Goal: Task Accomplishment & Management: Complete application form

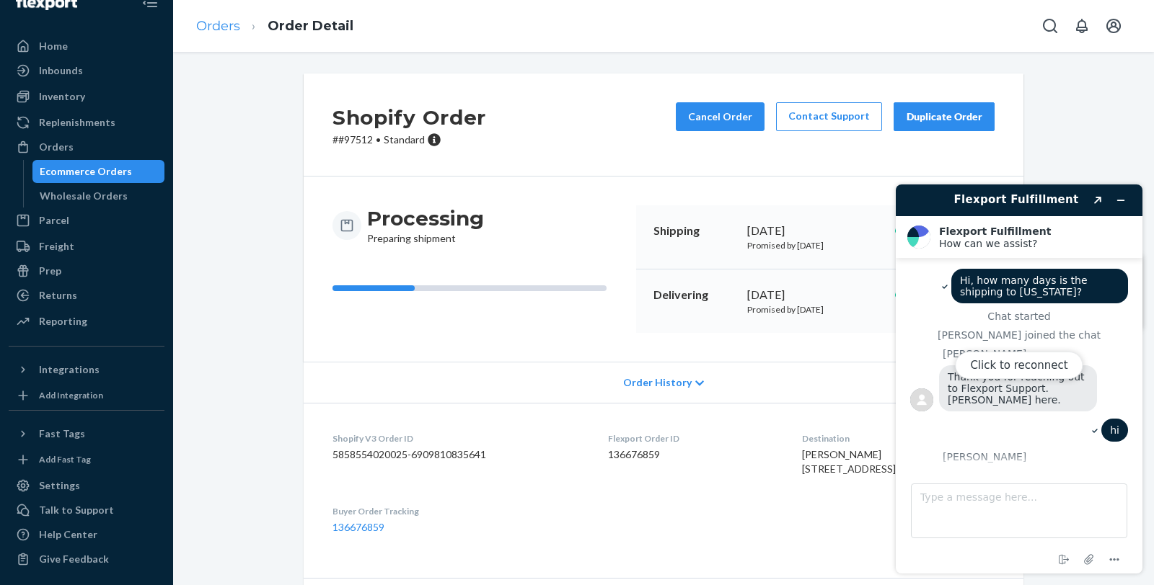
scroll to position [877, 0]
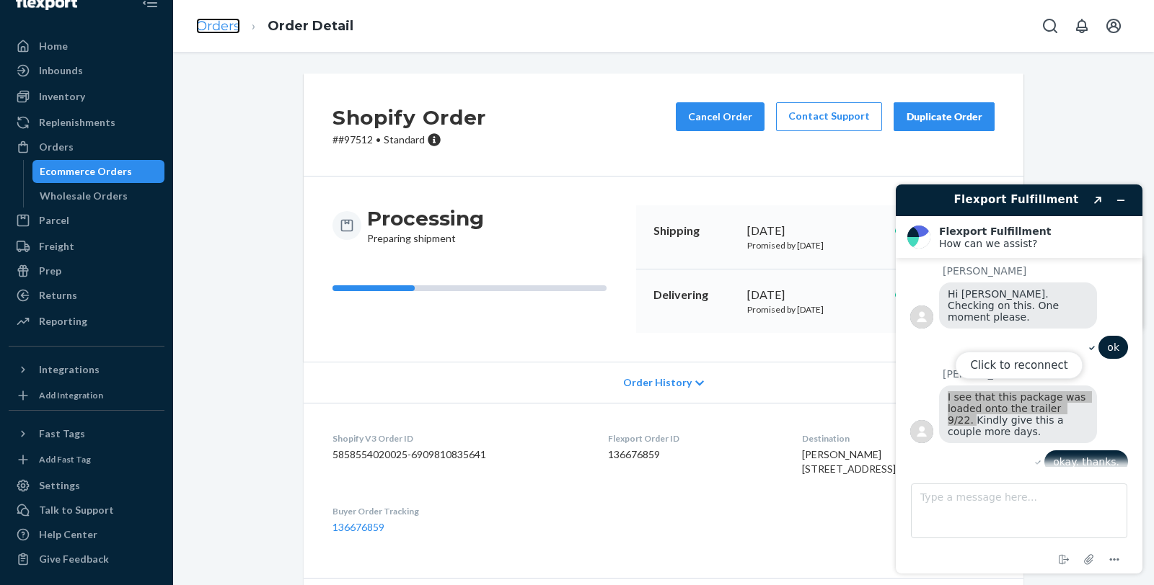
click at [217, 30] on link "Orders" at bounding box center [218, 26] width 44 height 16
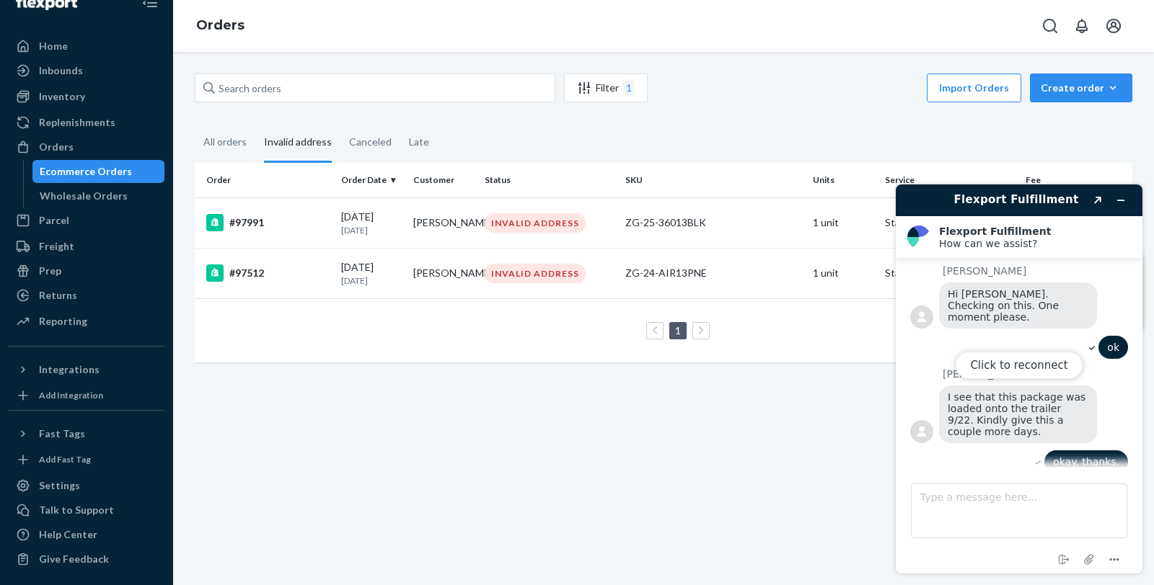
click at [1116, 195] on div "Click to reconnect" at bounding box center [1018, 379] width 247 height 389
click at [303, 87] on input "text" at bounding box center [375, 88] width 360 height 29
click at [205, 139] on div "All orders" at bounding box center [224, 143] width 43 height 40
click at [195, 123] on input "All orders" at bounding box center [195, 123] width 0 height 0
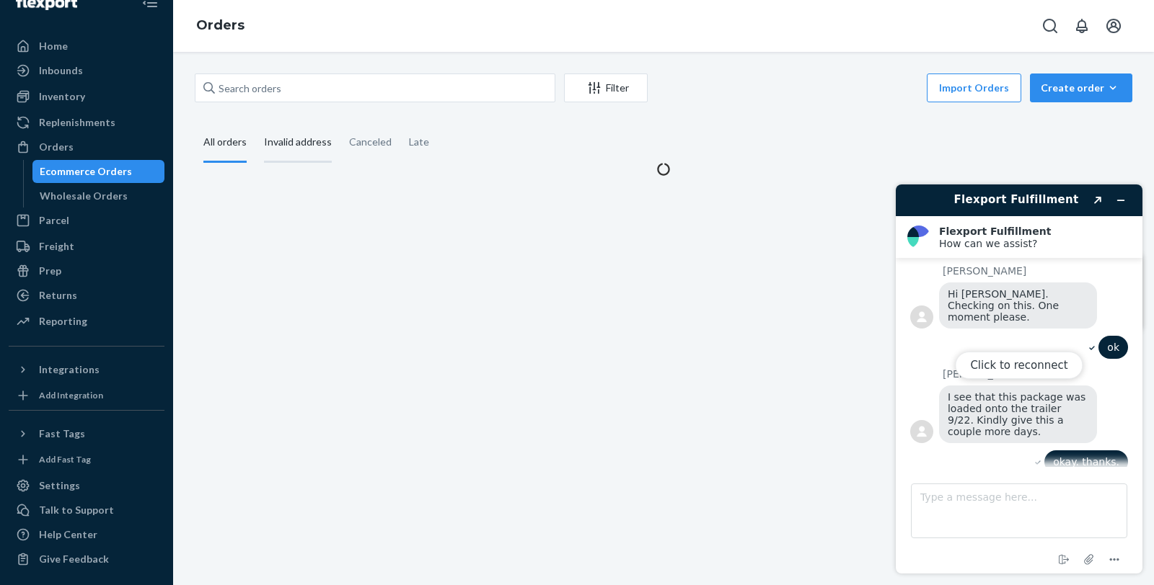
click at [267, 139] on div "Invalid address" at bounding box center [298, 143] width 68 height 40
click at [255, 123] on input "Invalid address" at bounding box center [255, 123] width 0 height 0
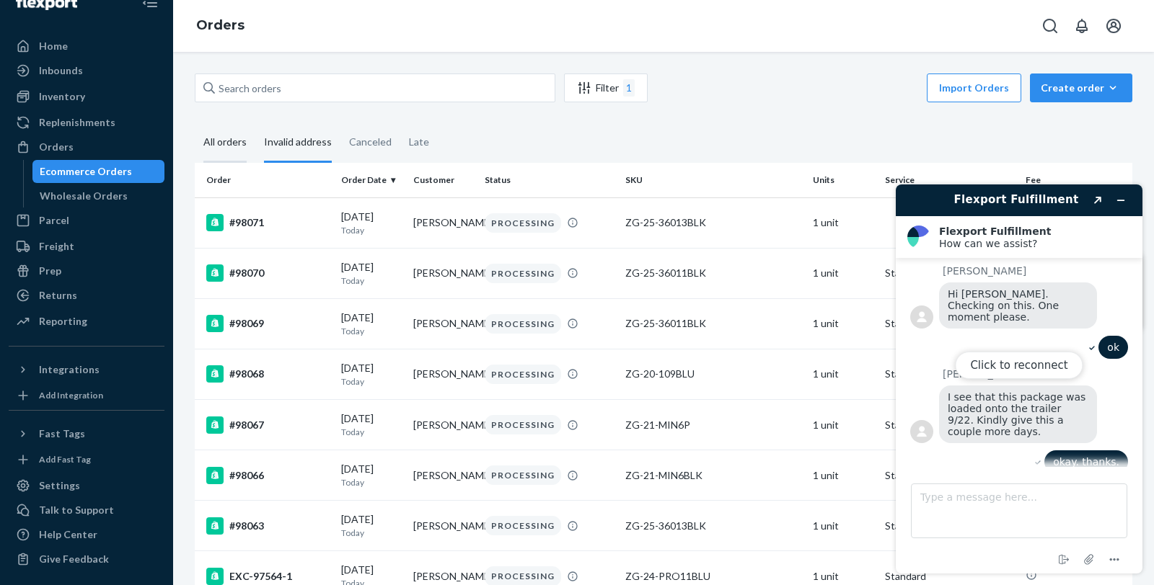
click at [231, 146] on div "All orders" at bounding box center [224, 143] width 43 height 40
click at [195, 123] on input "All orders" at bounding box center [195, 123] width 0 height 0
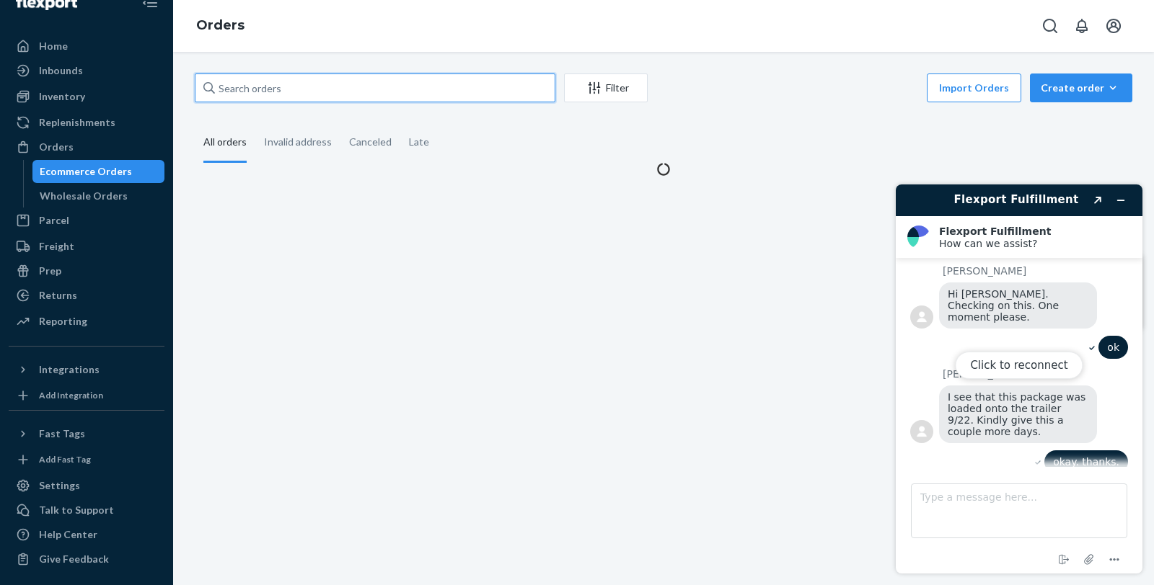
click at [273, 87] on input "text" at bounding box center [375, 88] width 360 height 29
paste input "97733"
type input "97733"
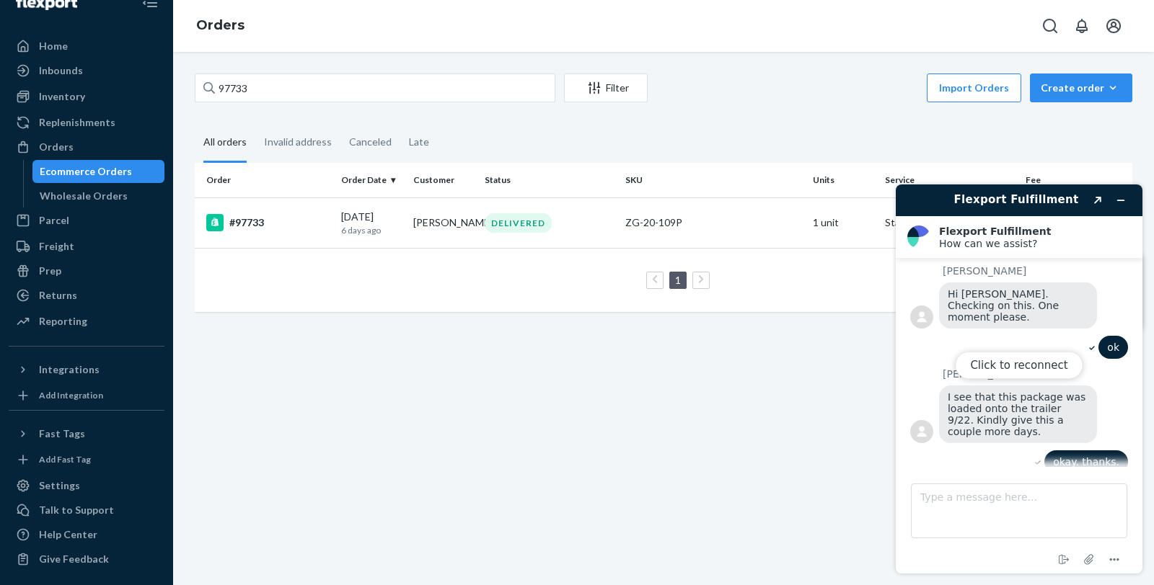
click at [1121, 190] on div "Click to reconnect" at bounding box center [1018, 379] width 247 height 389
click at [270, 218] on div "#97733" at bounding box center [267, 222] width 123 height 17
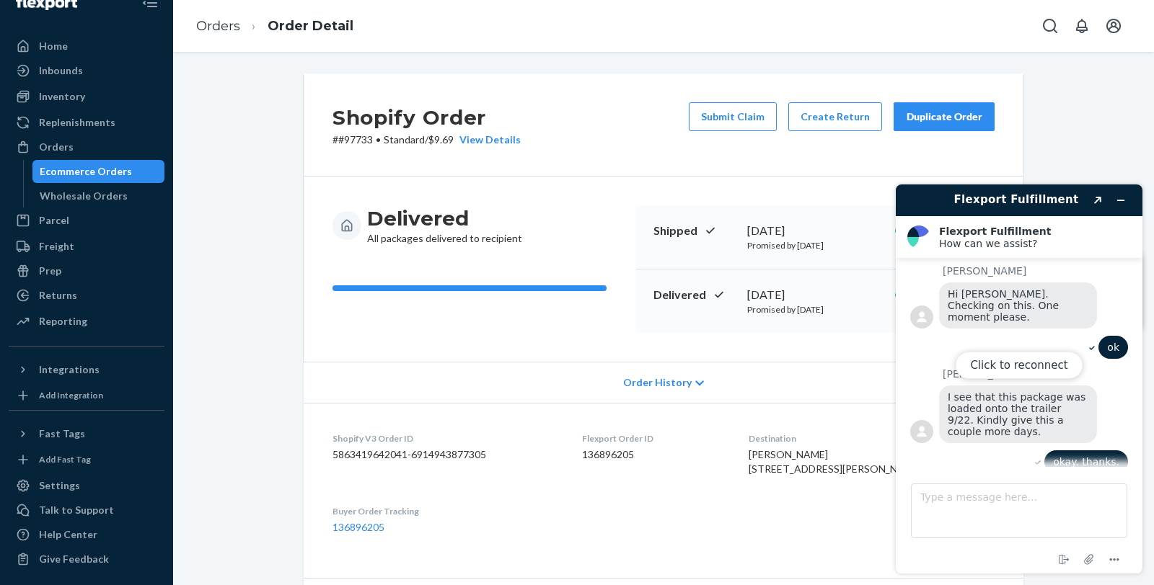
click at [1121, 198] on div "Click to reconnect" at bounding box center [1018, 379] width 247 height 389
click at [1121, 201] on div "Click to reconnect" at bounding box center [1018, 379] width 247 height 389
click at [1010, 355] on button "Click to reconnect" at bounding box center [1019, 365] width 128 height 27
click at [1119, 201] on icon "Minimize widget" at bounding box center [1120, 200] width 10 height 10
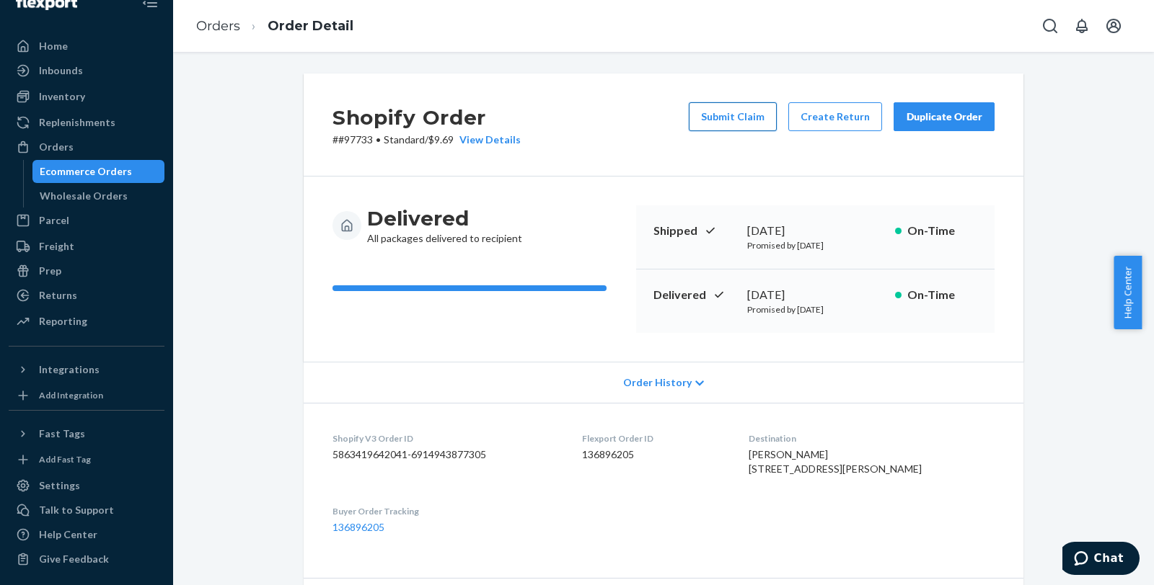
click at [744, 123] on button "Submit Claim" at bounding box center [733, 116] width 88 height 29
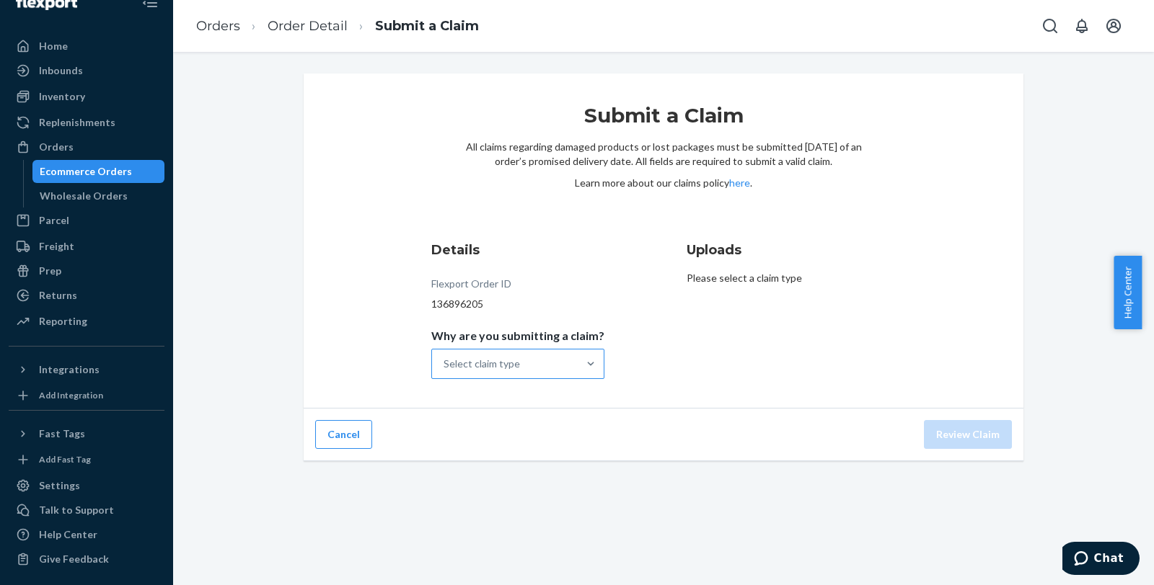
click at [521, 355] on div "Select claim type" at bounding box center [505, 364] width 146 height 29
click at [445, 357] on input "Why are you submitting a claim? Select claim type" at bounding box center [443, 364] width 1 height 14
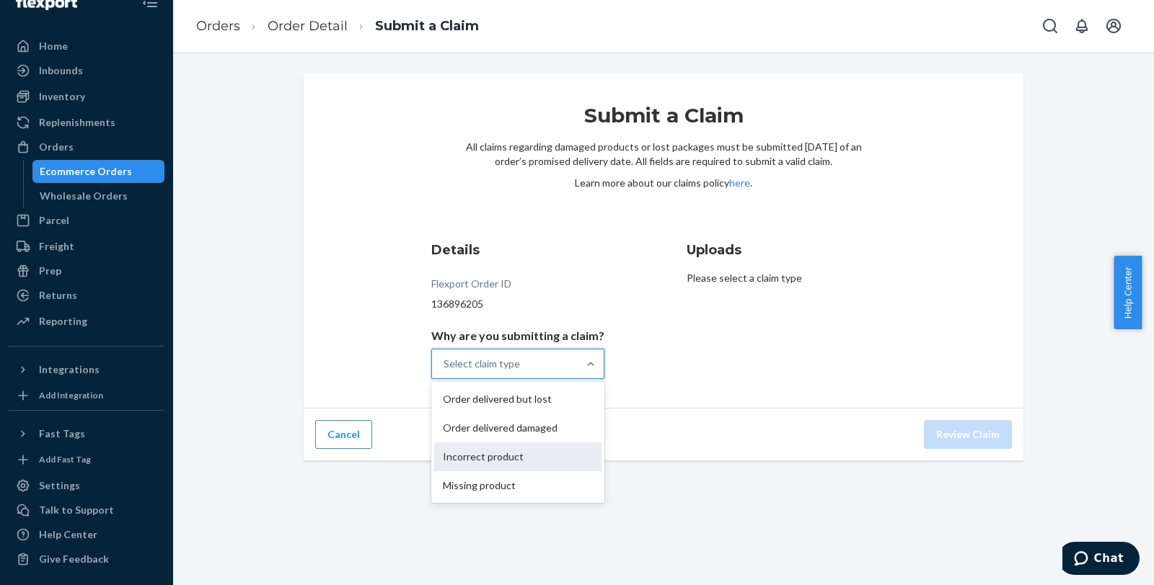
click at [500, 461] on div "Incorrect product" at bounding box center [517, 457] width 167 height 29
click at [445, 371] on input "Why are you submitting a claim? option Incorrect product focused, 3 of 4. 4 res…" at bounding box center [443, 364] width 1 height 14
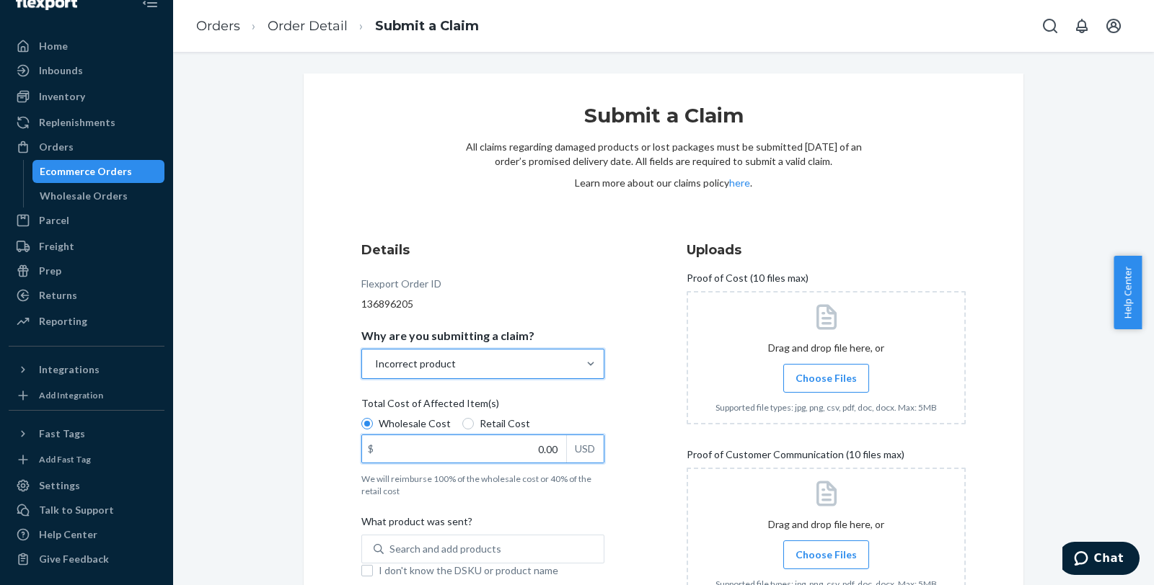
click at [502, 435] on input "0.00" at bounding box center [464, 448] width 204 height 27
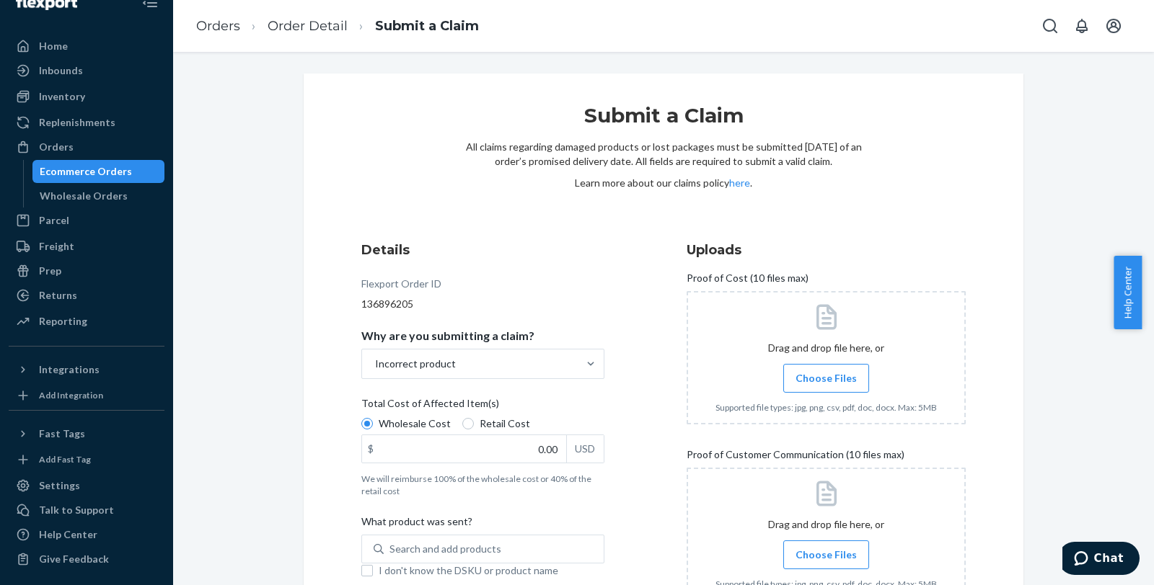
click at [495, 422] on span "Retail Cost" at bounding box center [504, 424] width 50 height 14
click at [474, 422] on input "Retail Cost" at bounding box center [468, 424] width 12 height 12
radio input "true"
radio input "false"
drag, startPoint x: 505, startPoint y: 443, endPoint x: 583, endPoint y: 447, distance: 77.3
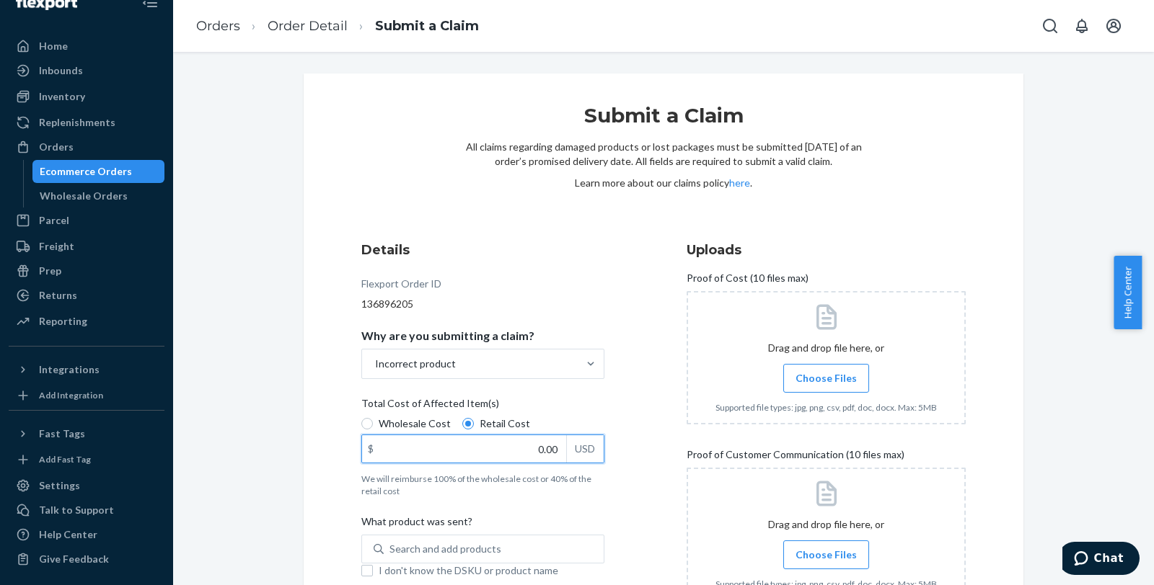
click at [583, 447] on div "$ 0.00 USD" at bounding box center [482, 449] width 243 height 29
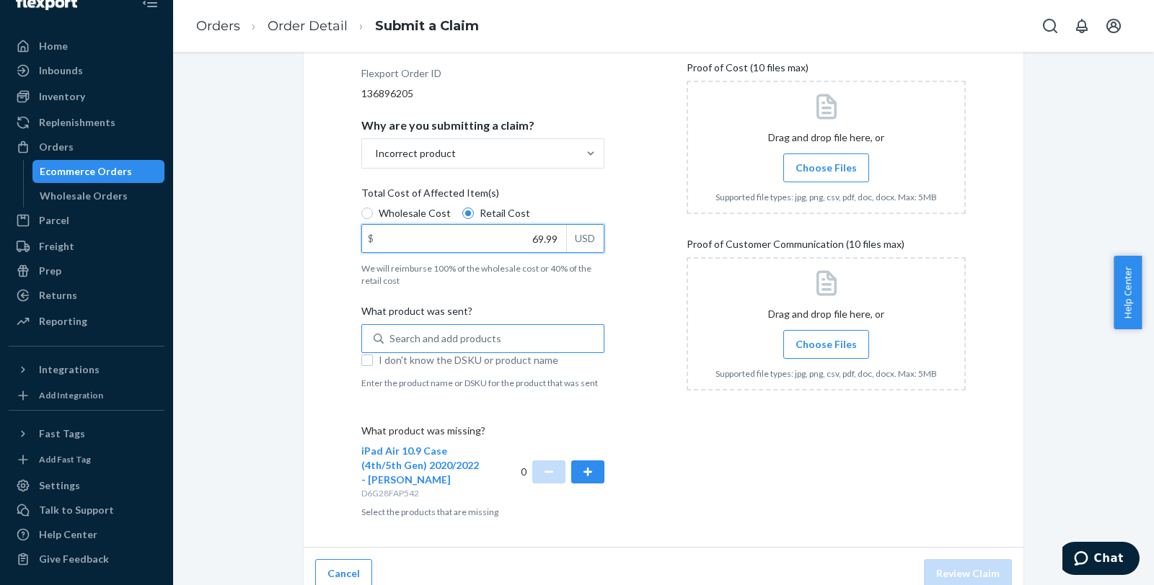
type input "69.99"
click at [502, 336] on div "Search and add products" at bounding box center [494, 339] width 220 height 26
click at [391, 336] on input "0 results available. Use Up and Down to choose options, press Enter to select t…" at bounding box center [389, 339] width 1 height 14
click at [414, 342] on div "Search and add products" at bounding box center [445, 339] width 112 height 14
click at [391, 342] on input "0 results available. Use Up and Down to choose options, press Enter to select t…" at bounding box center [389, 339] width 1 height 14
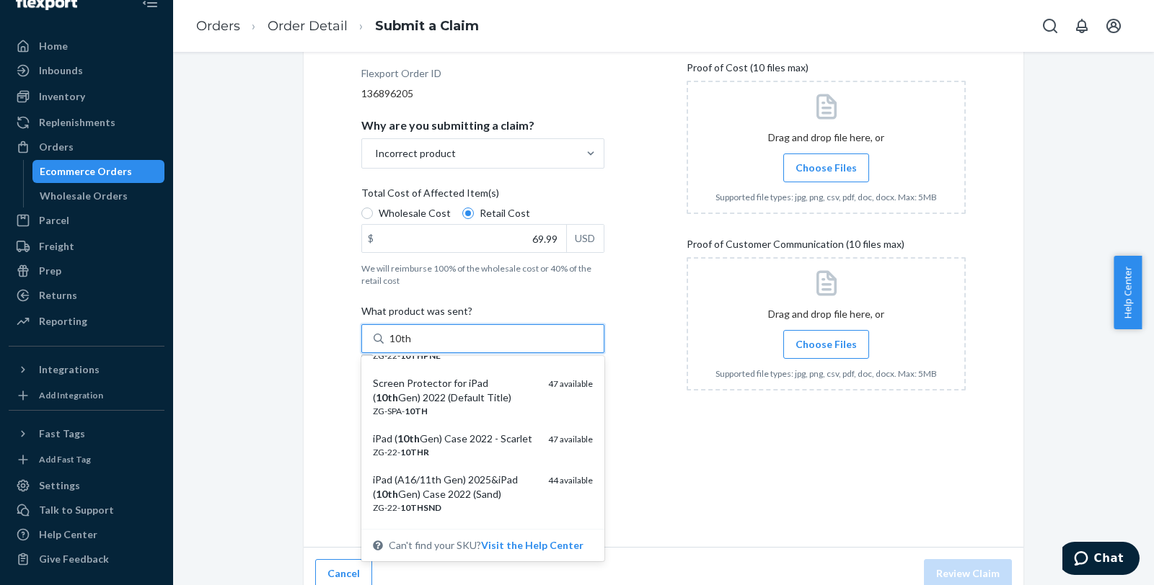
scroll to position [0, 0]
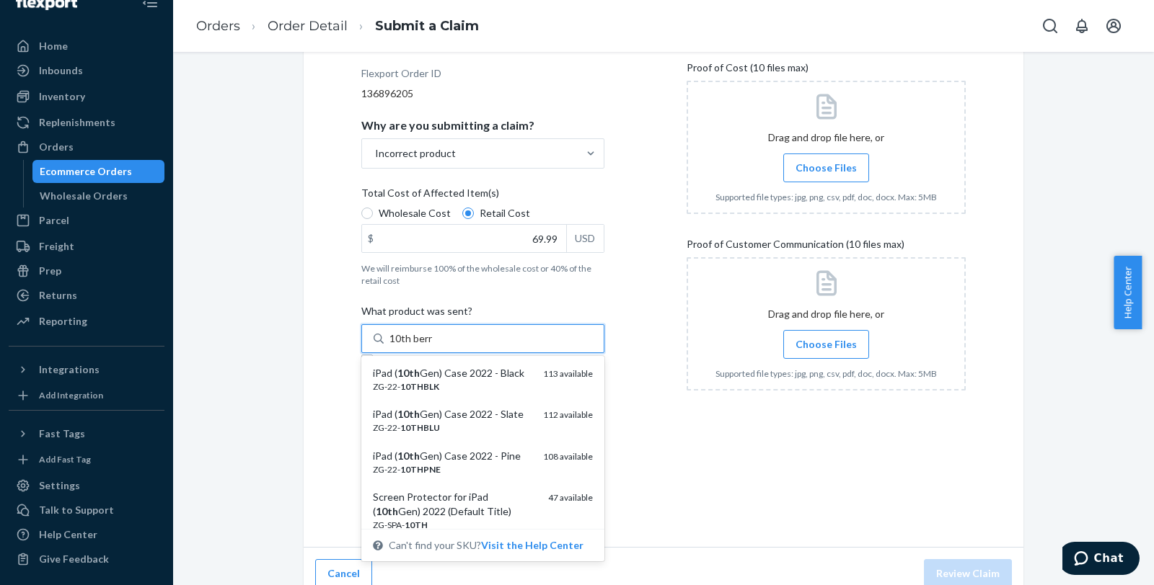
type input "10th [PERSON_NAME]"
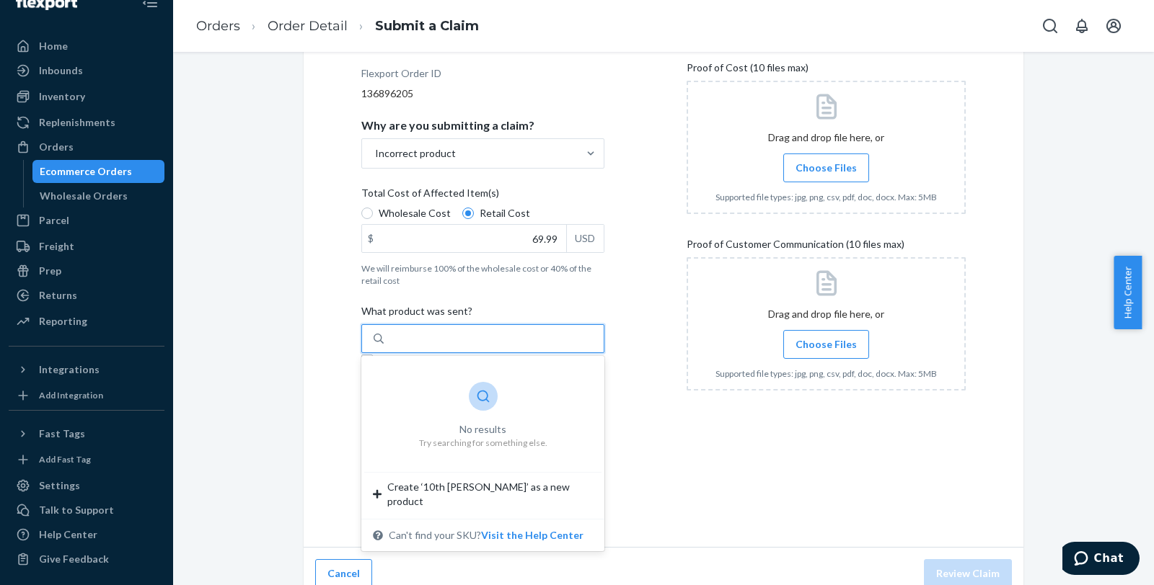
click at [470, 337] on div "10th [PERSON_NAME]" at bounding box center [494, 339] width 220 height 26
click at [438, 337] on input "0 results available for search term 10th [PERSON_NAME]. Use Up and Down to choo…" at bounding box center [413, 339] width 49 height 14
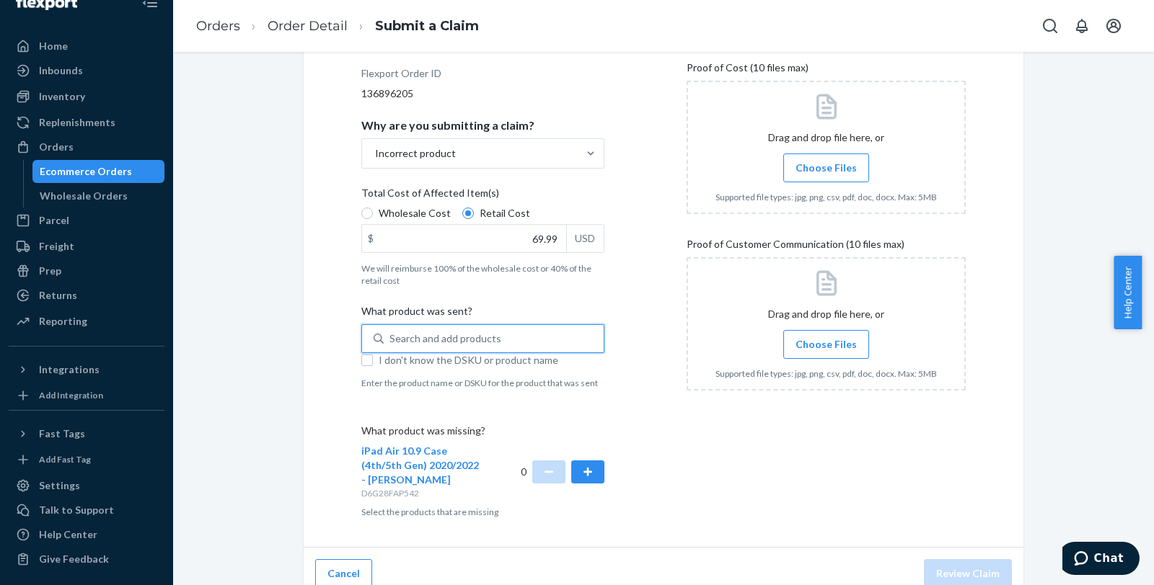
click at [408, 337] on div "Search and add products" at bounding box center [445, 339] width 112 height 14
click at [391, 337] on input "0 results available. Use Up and Down to choose options, press Enter to select t…" at bounding box center [389, 339] width 1 height 14
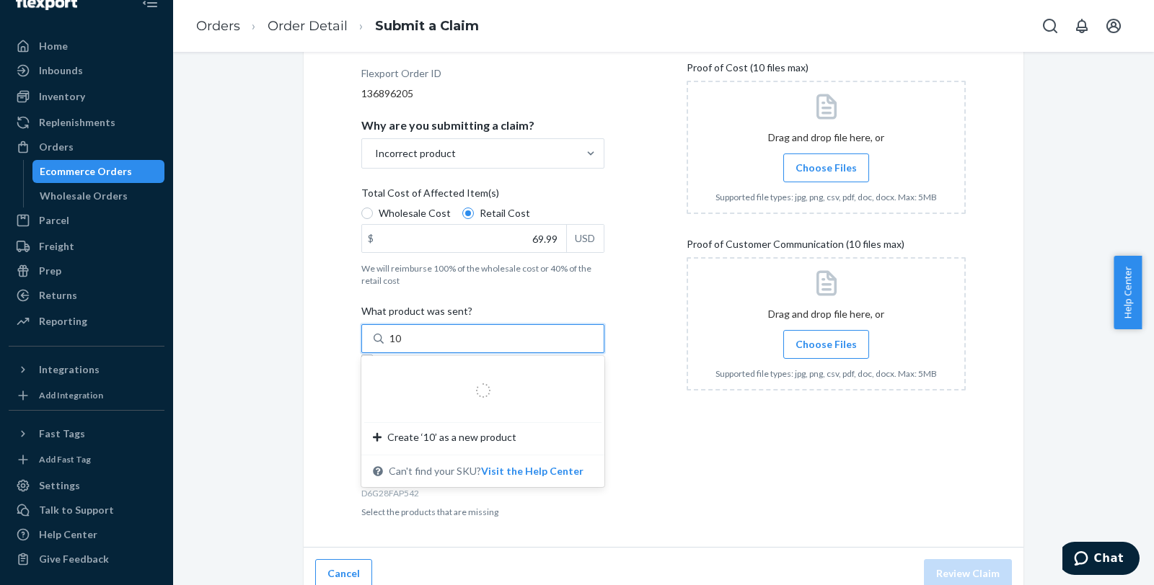
type input "10p"
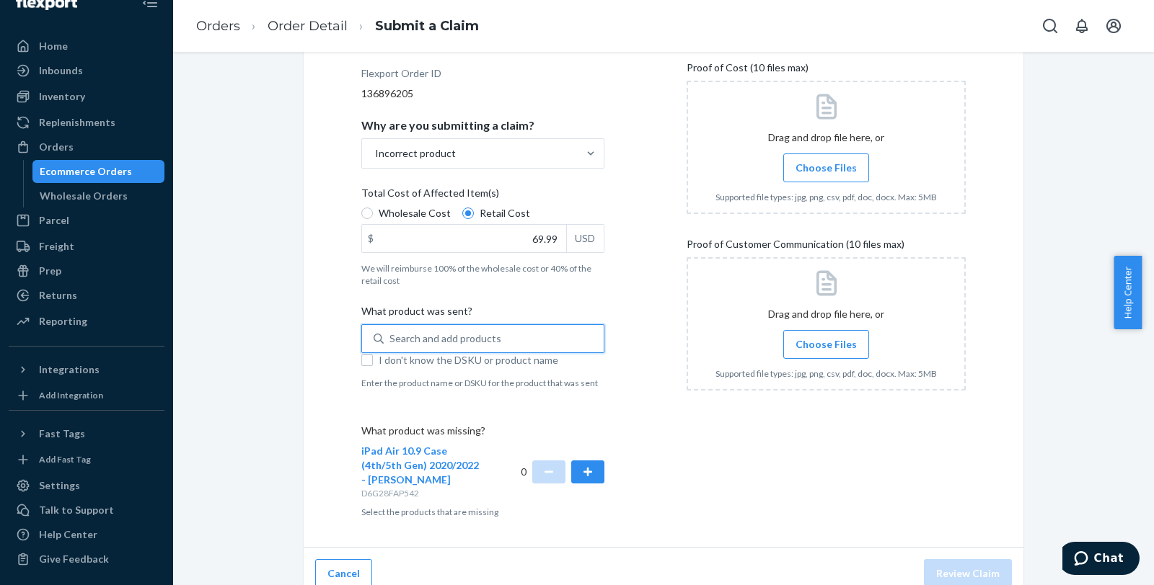
click at [406, 335] on div "Search and add products" at bounding box center [445, 339] width 112 height 14
click at [391, 335] on input "0 results available. Select is focused ,type to refine list, press Down to open…" at bounding box center [389, 339] width 1 height 14
click at [451, 336] on div "Search and add products" at bounding box center [445, 339] width 112 height 14
click at [391, 336] on input "0 results available. Use Up and Down to choose options, press Enter to select t…" at bounding box center [389, 339] width 1 height 14
paste input "ZG-22-10THP"
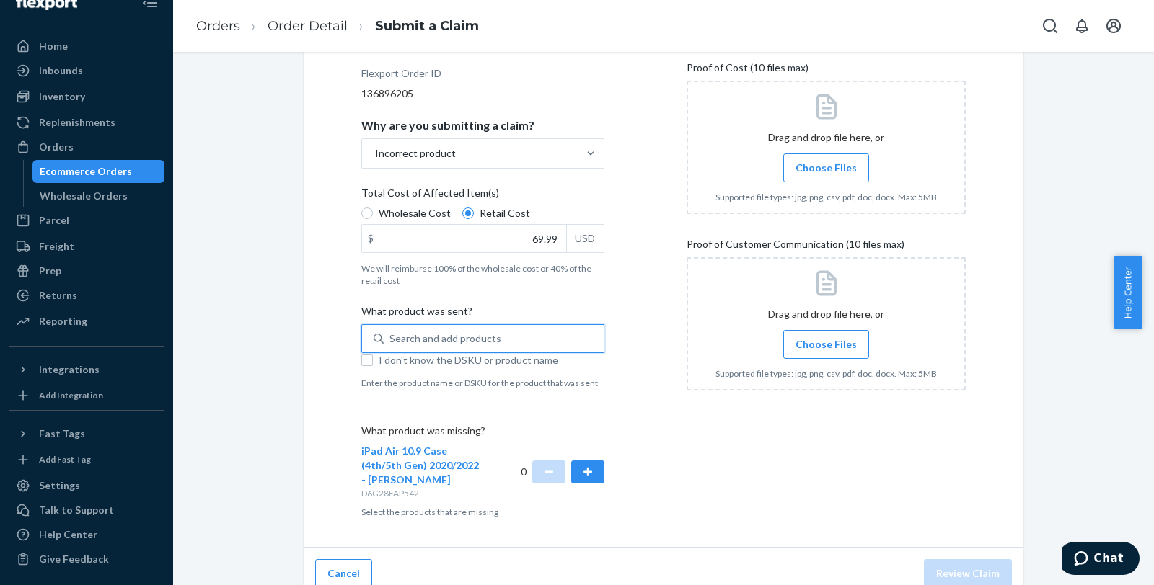
type input "ZG-22-10THP"
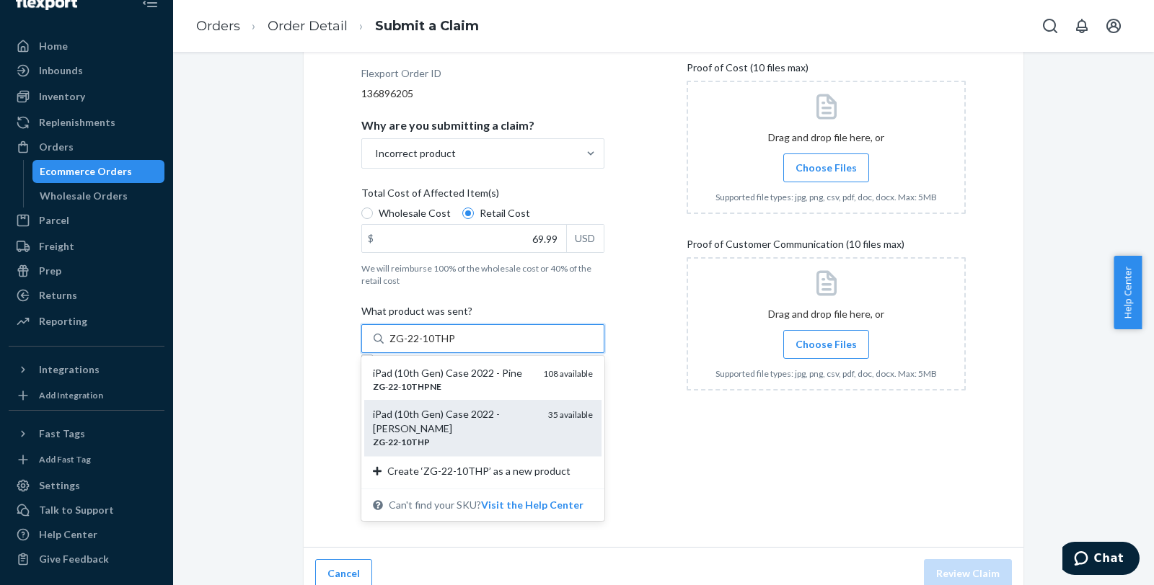
click at [480, 412] on div "iPad (10th Gen) Case 2022 - [PERSON_NAME]" at bounding box center [455, 421] width 164 height 29
click at [454, 346] on input "ZG-22-10THP" at bounding box center [421, 339] width 65 height 14
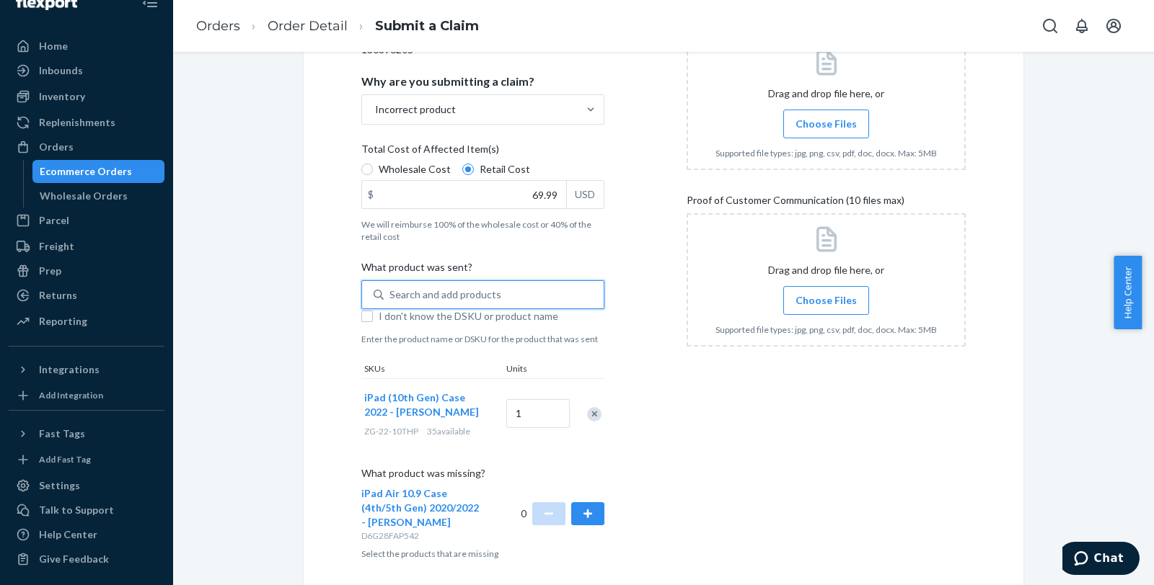
scroll to position [297, 0]
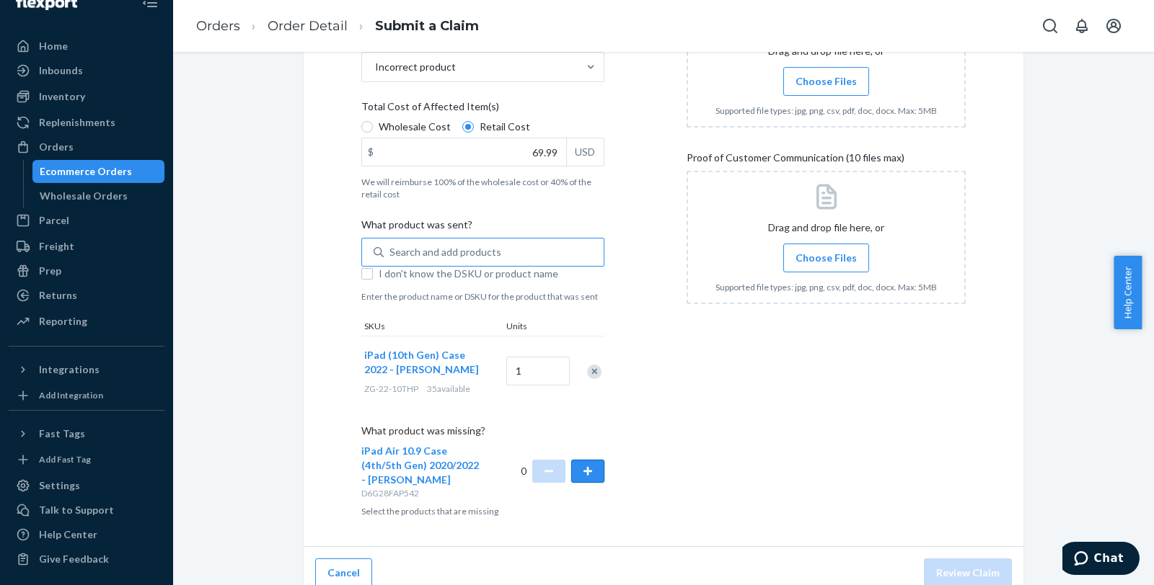
click at [583, 472] on button "button" at bounding box center [587, 471] width 33 height 23
click at [660, 376] on div "Details Flexport Order ID 136896205 Why are you submitting a claim? Incorrect p…" at bounding box center [663, 231] width 604 height 574
click at [851, 250] on label "Choose Files" at bounding box center [826, 258] width 86 height 29
click at [826, 250] on input "Choose Files" at bounding box center [826, 258] width 1 height 16
click at [842, 81] on span "Choose Files" at bounding box center [825, 81] width 61 height 14
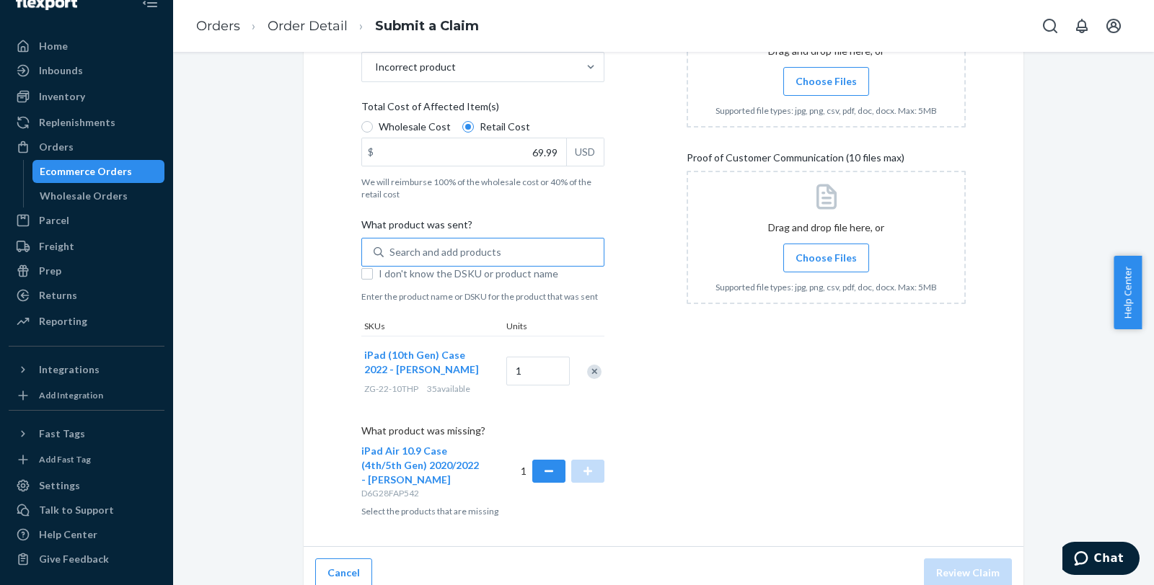
click at [826, 81] on input "Choose Files" at bounding box center [826, 82] width 1 height 16
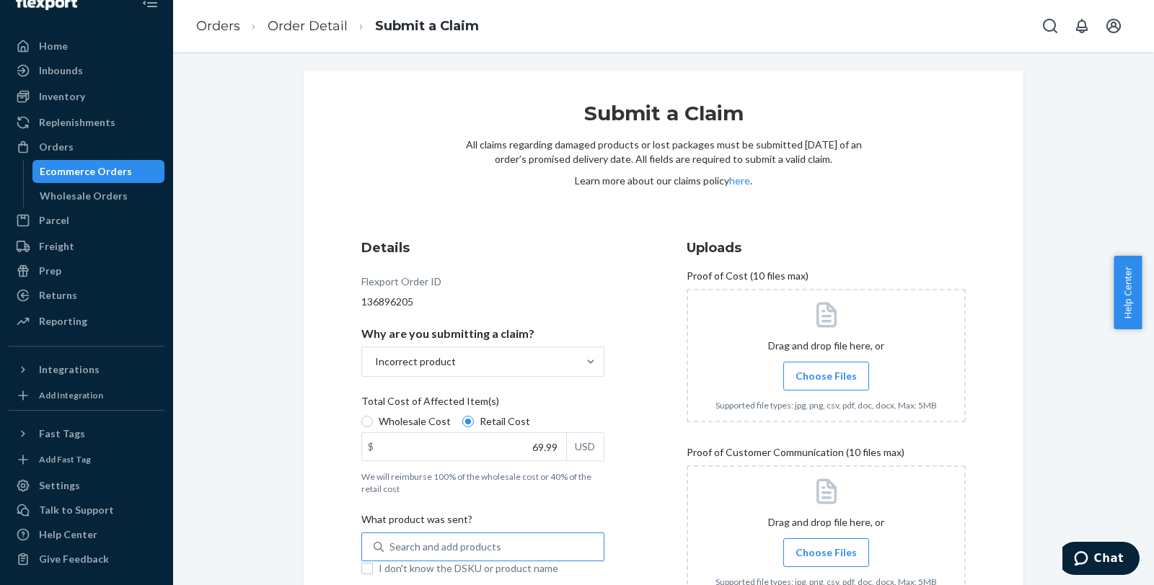
scroll to position [0, 0]
click at [807, 384] on span "Choose Files" at bounding box center [825, 378] width 61 height 14
click at [826, 384] on input "Choose Files" at bounding box center [826, 379] width 1 height 16
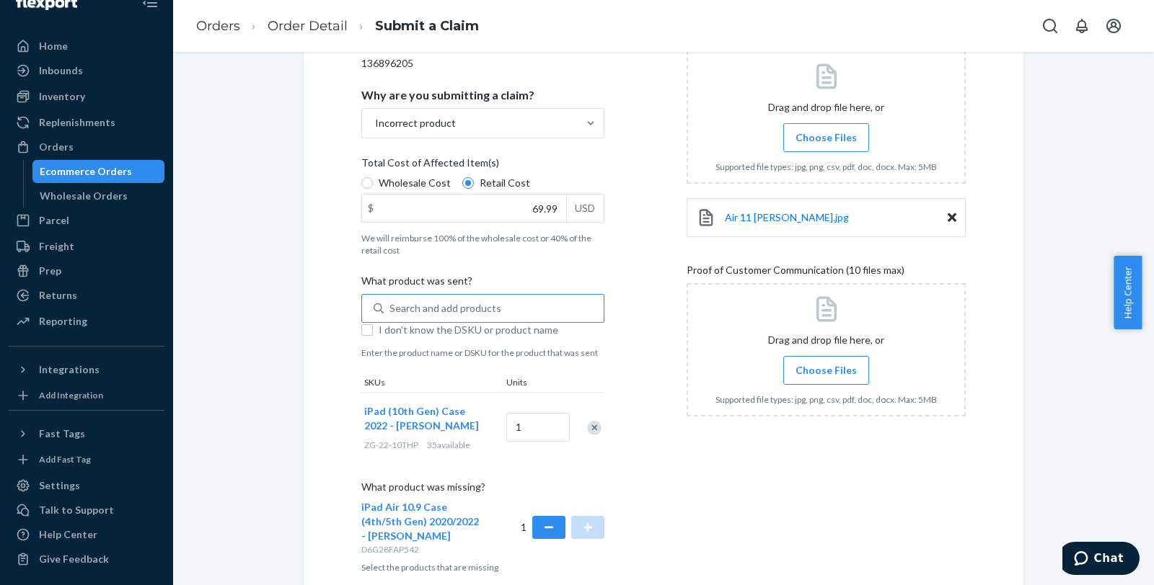
scroll to position [257, 0]
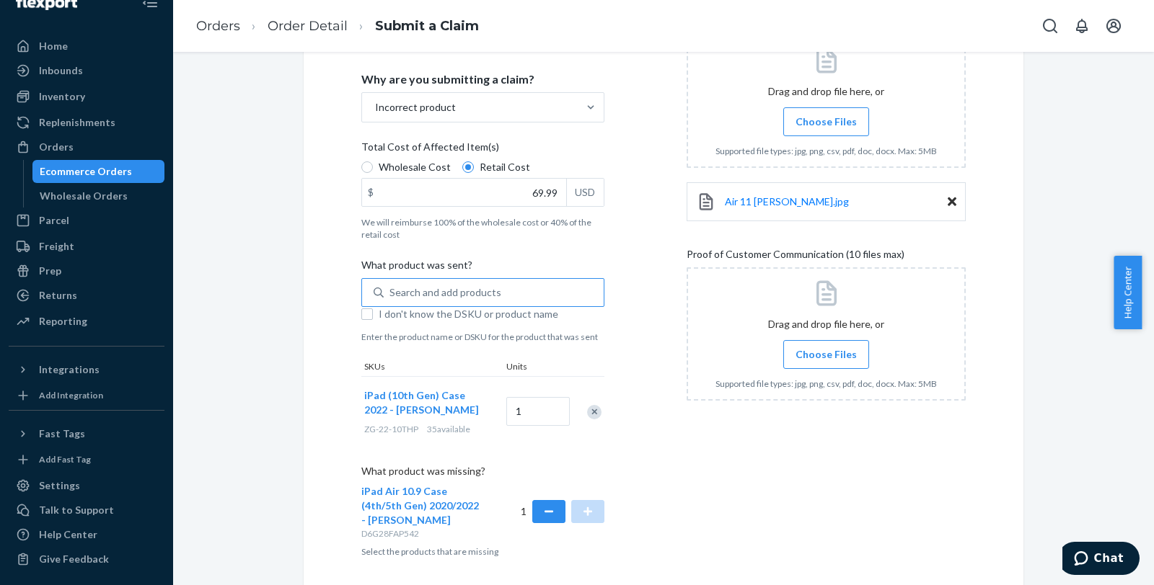
click at [812, 350] on span "Choose Files" at bounding box center [825, 355] width 61 height 14
click at [826, 350] on input "Choose Files" at bounding box center [826, 355] width 1 height 16
click at [820, 346] on label "Choose Files" at bounding box center [826, 354] width 86 height 29
click at [826, 347] on input "Choose Files" at bounding box center [826, 355] width 1 height 16
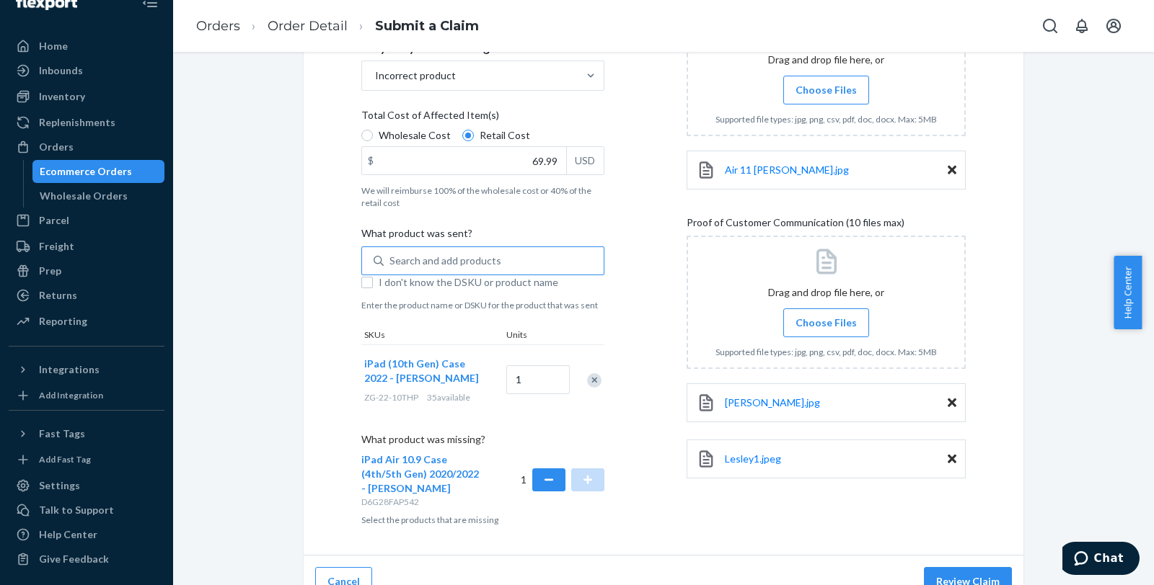
scroll to position [297, 0]
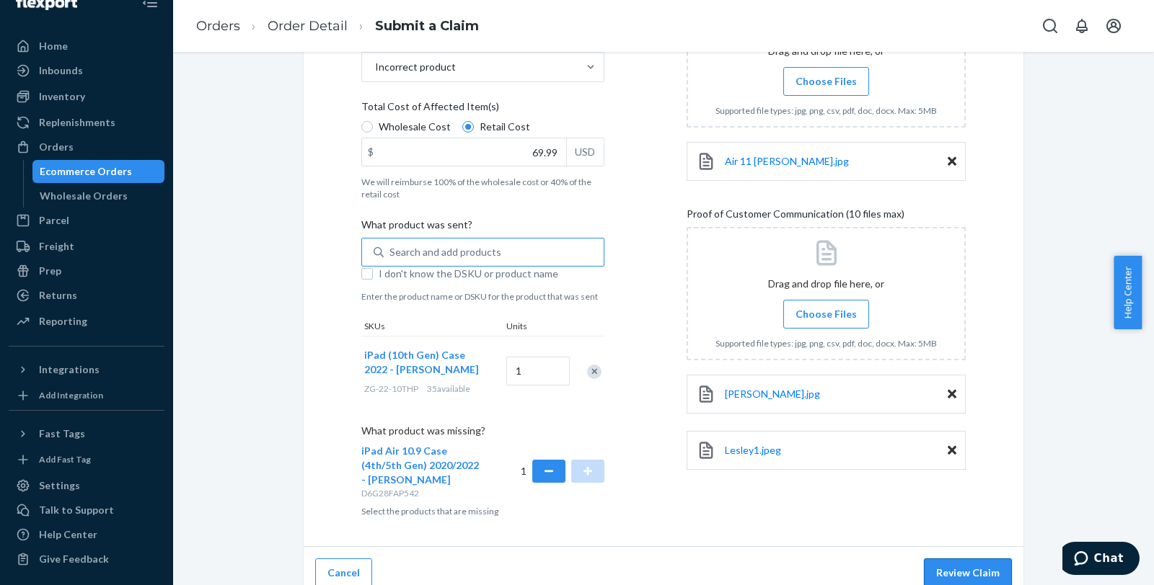
click at [970, 571] on button "Review Claim" at bounding box center [968, 573] width 88 height 29
click at [970, 559] on button "Review Claim" at bounding box center [968, 573] width 88 height 29
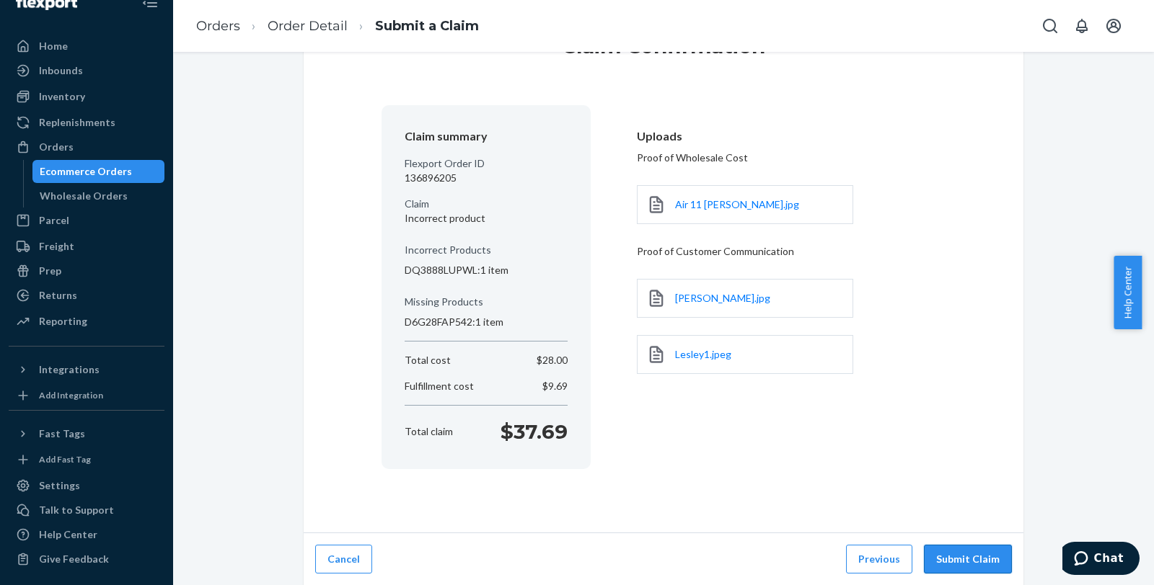
click at [952, 558] on button "Submit Claim" at bounding box center [968, 559] width 88 height 29
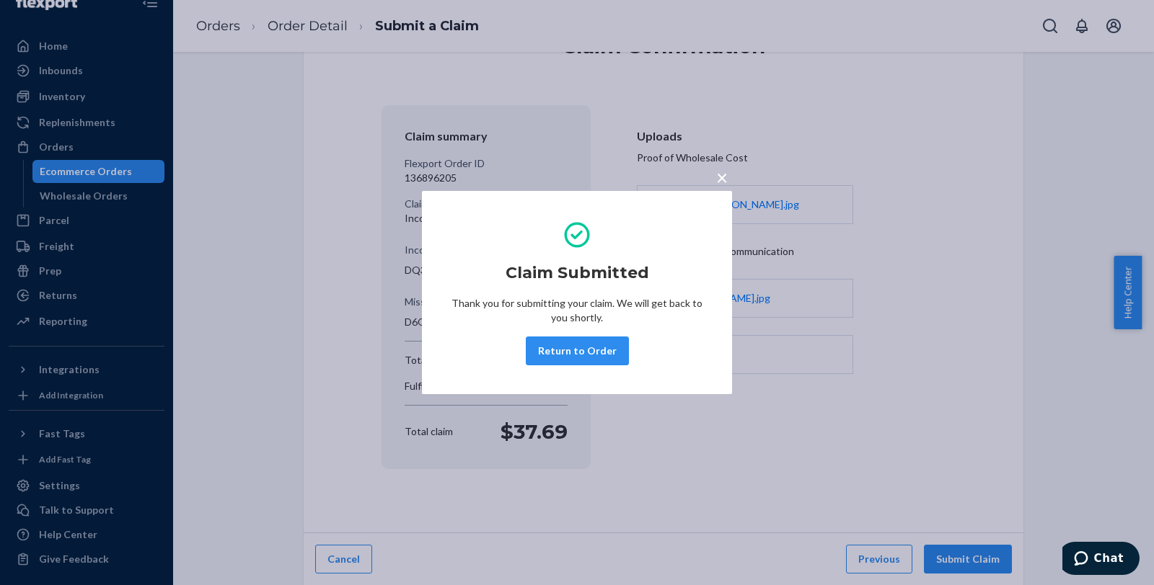
click at [580, 348] on button "Return to Order" at bounding box center [577, 351] width 103 height 29
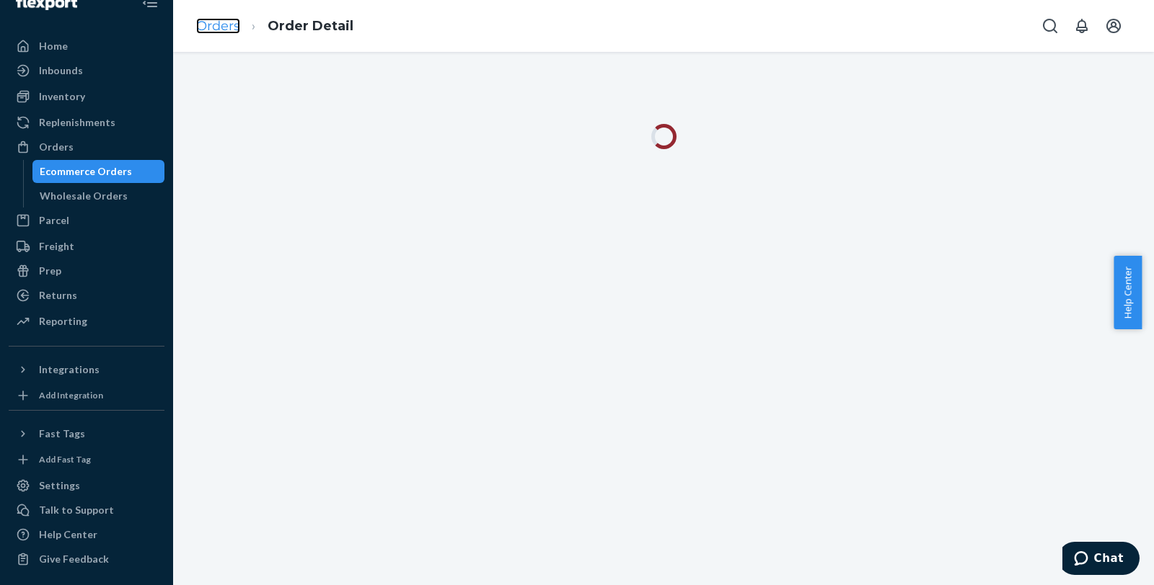
click at [218, 29] on link "Orders" at bounding box center [218, 26] width 44 height 16
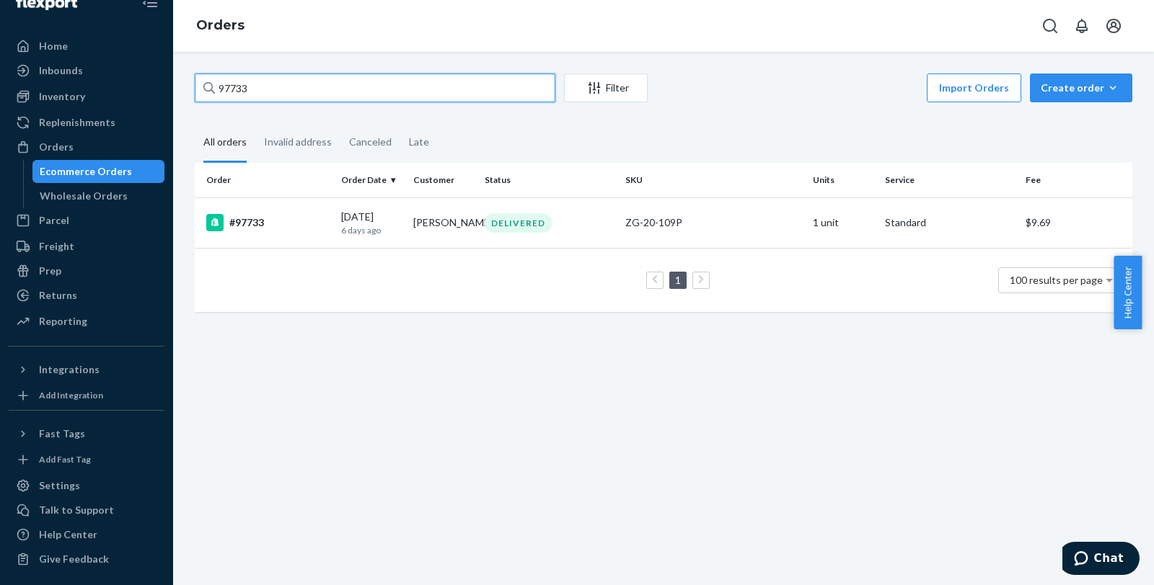
click at [264, 82] on input "97733" at bounding box center [375, 88] width 360 height 29
paste input "#97892"
type input "#97892"
click at [267, 217] on div "#97892" at bounding box center [267, 222] width 123 height 17
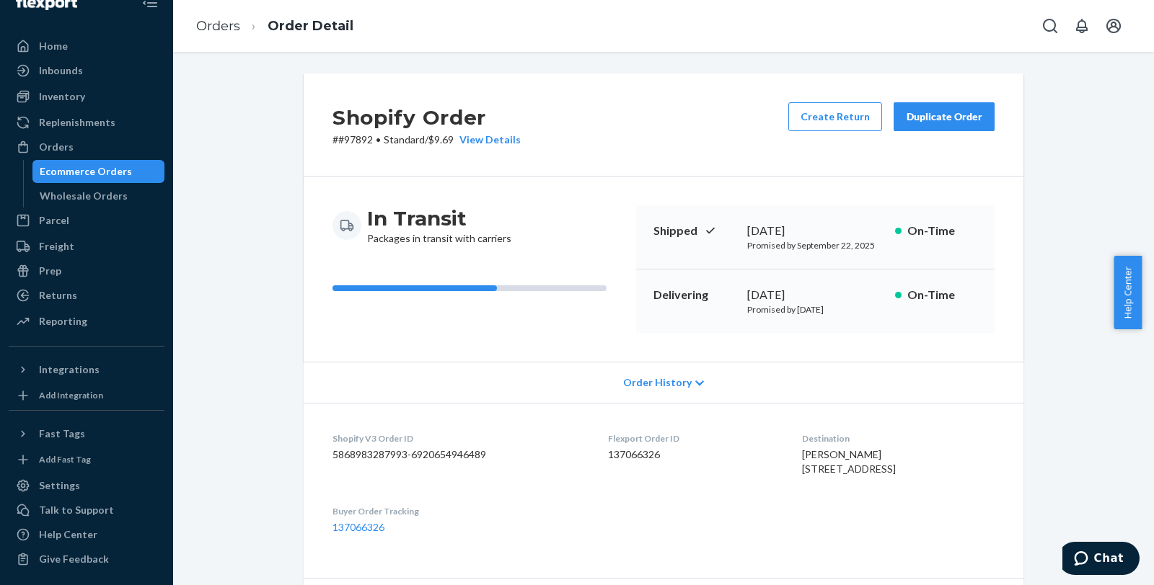
drag, startPoint x: 823, startPoint y: 310, endPoint x: 849, endPoint y: 315, distance: 25.7
click at [841, 310] on p "Promised by [DATE]" at bounding box center [815, 310] width 136 height 12
click at [849, 315] on p "Promised by [DATE]" at bounding box center [815, 310] width 136 height 12
click at [776, 351] on div "In Transit Packages in transit with carriers Shipped [DATE] Promised by [DATE] …" at bounding box center [664, 269] width 720 height 185
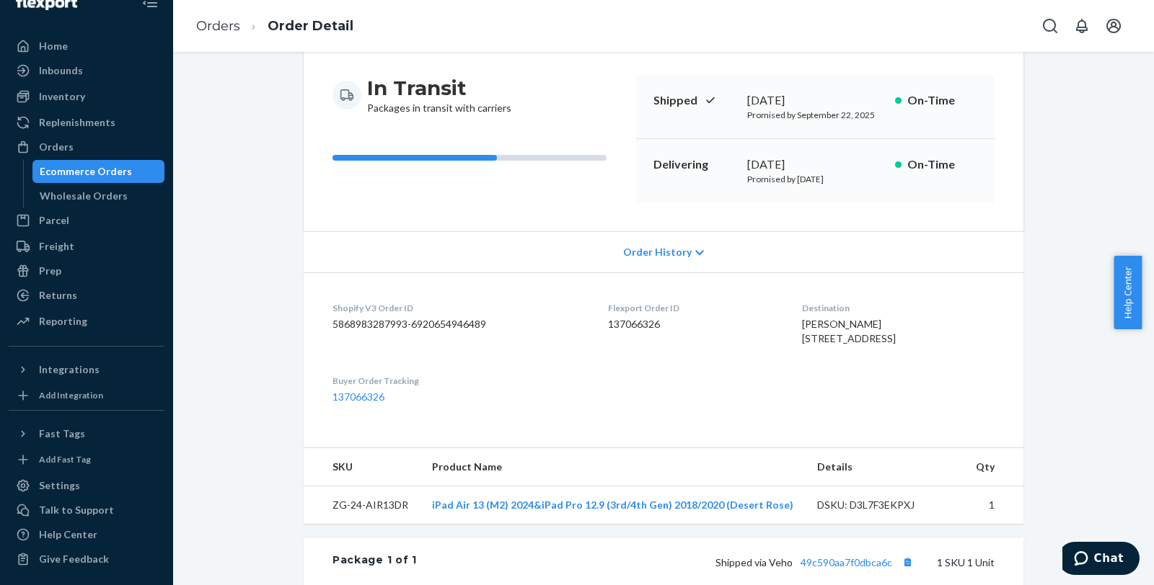
scroll to position [160, 0]
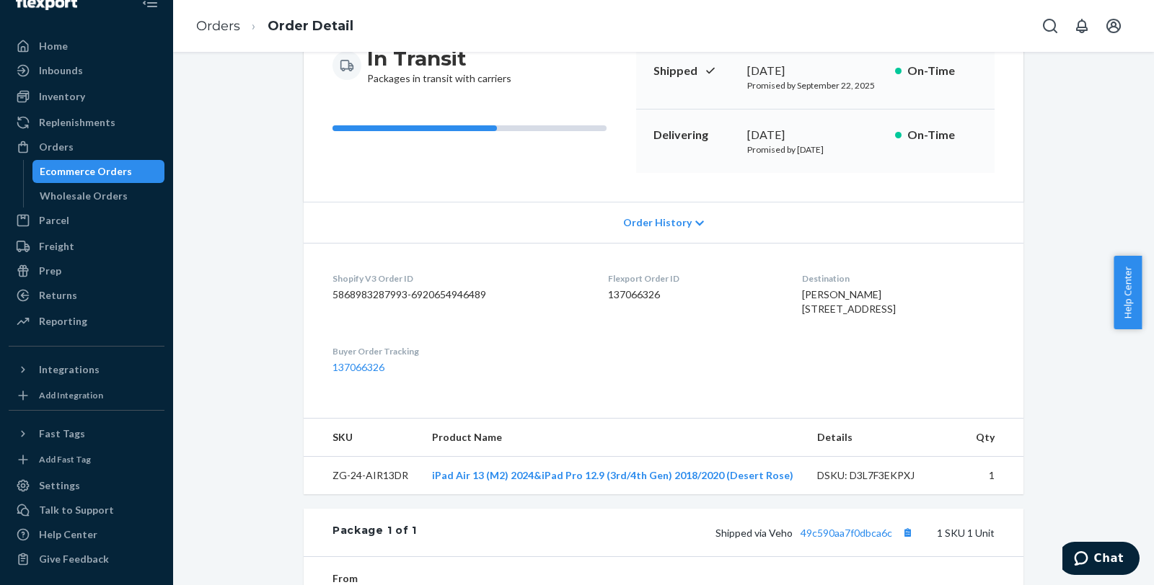
click at [218, 12] on ol "Orders Order Detail" at bounding box center [275, 26] width 180 height 43
click at [216, 20] on link "Orders" at bounding box center [218, 26] width 44 height 16
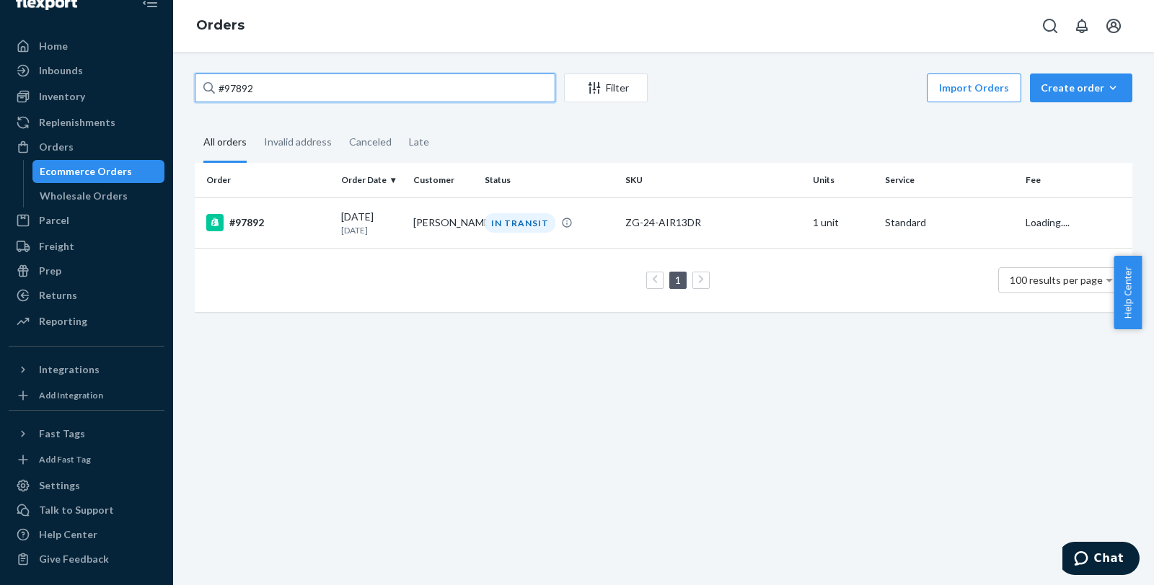
click at [332, 92] on input "#97892" at bounding box center [375, 88] width 360 height 29
type input "[PERSON_NAME]"
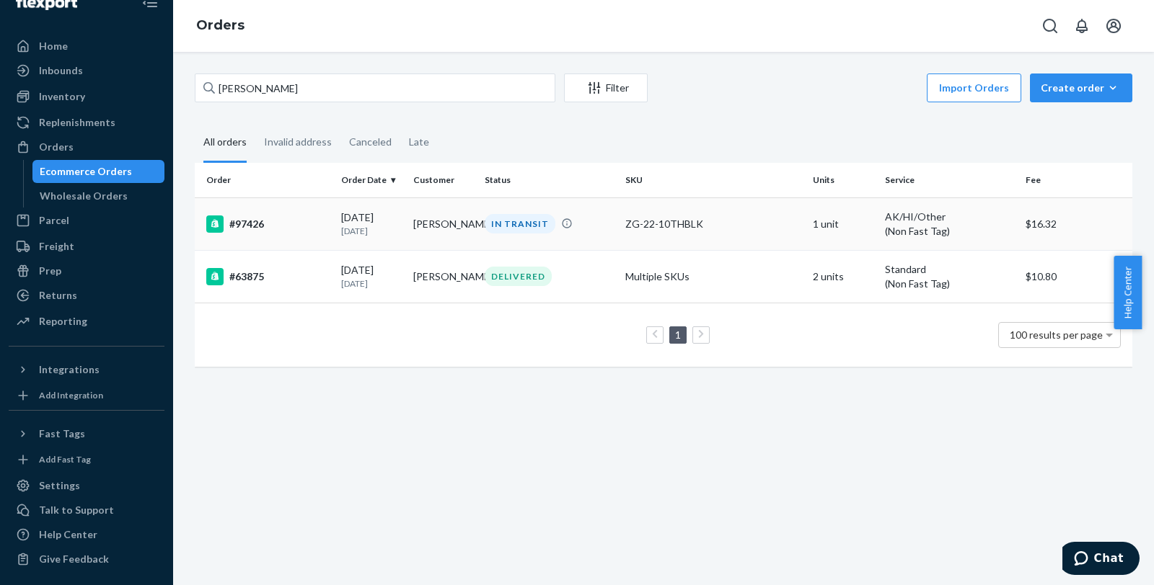
click at [249, 219] on div "#97426" at bounding box center [267, 224] width 123 height 17
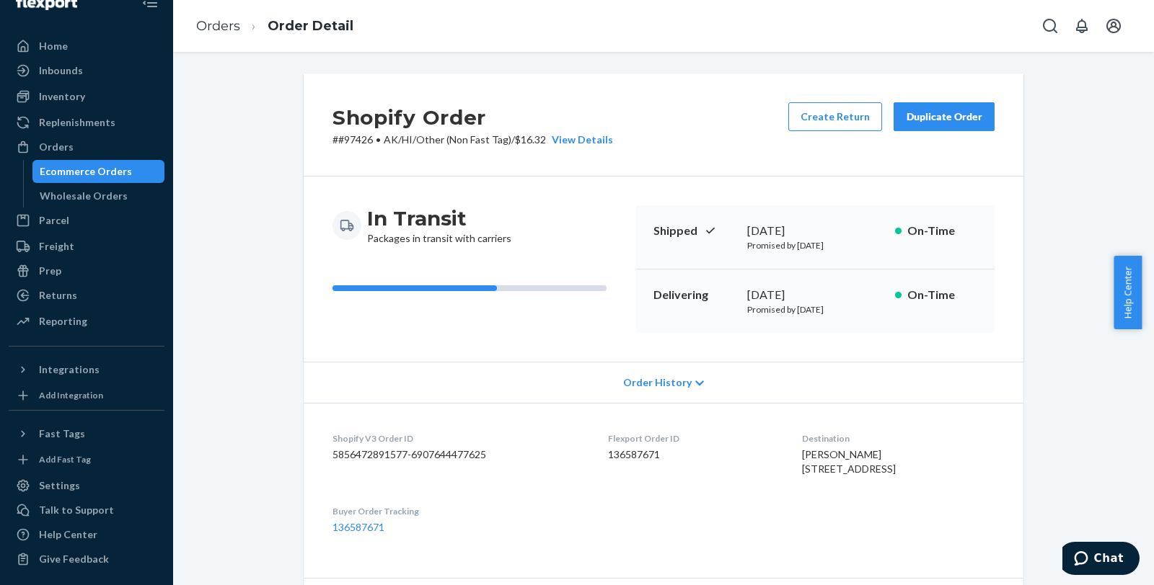
click at [691, 166] on div "Shopify Order # #97426 • AK/HI/Other (Non Fast Tag) / $16.32 View Details Creat…" at bounding box center [664, 125] width 720 height 103
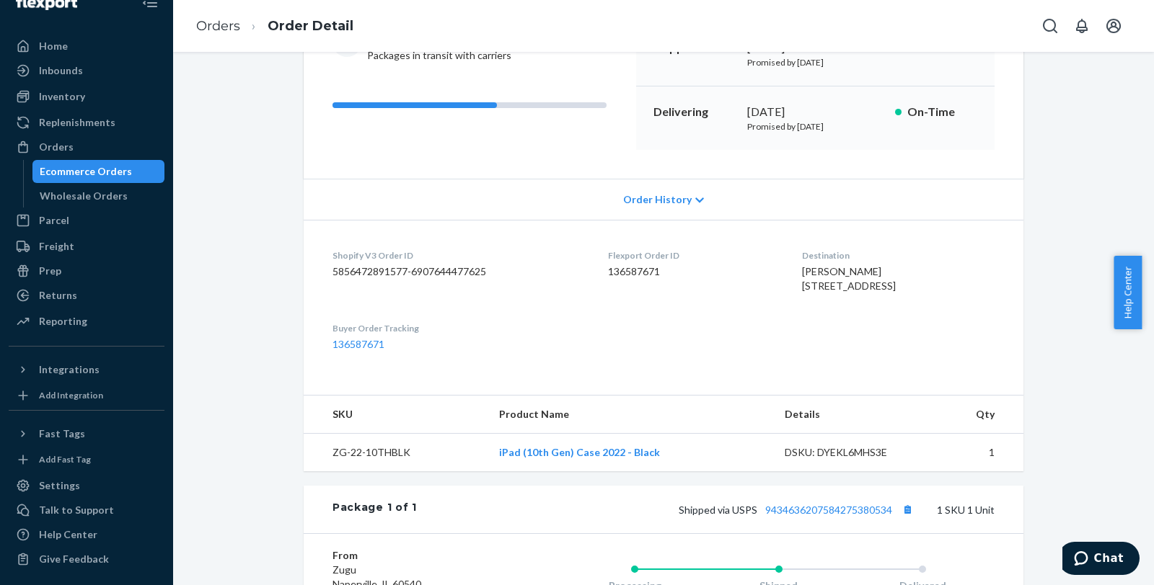
scroll to position [400, 0]
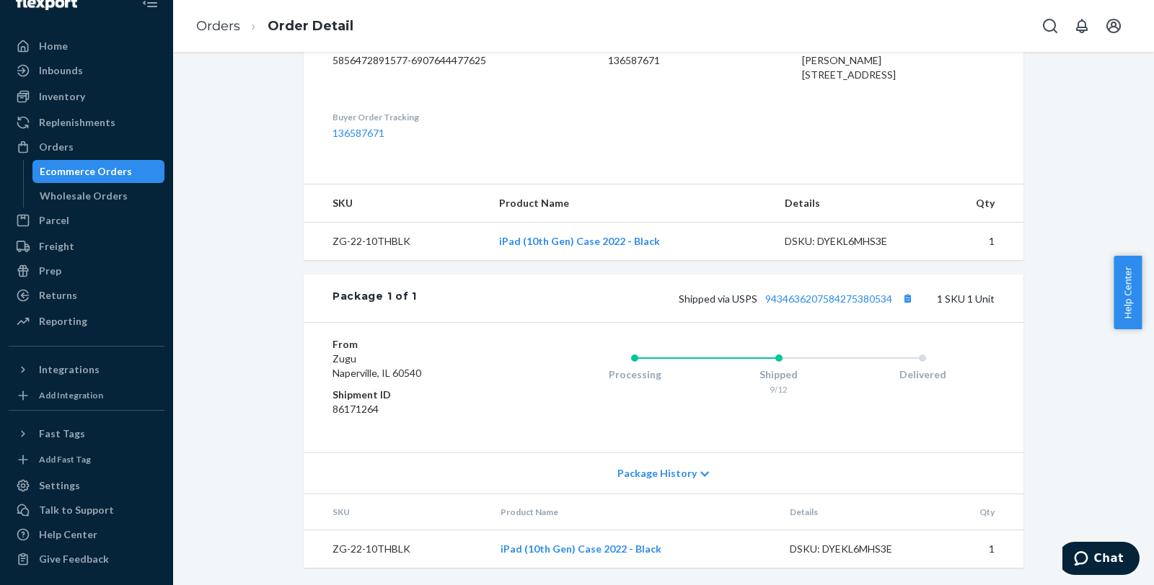
click at [841, 308] on div "Shipped via USPS 9434636207584275380534 1 SKU 1 Unit" at bounding box center [706, 298] width 578 height 19
click at [841, 305] on link "9434636207584275380534" at bounding box center [828, 299] width 127 height 12
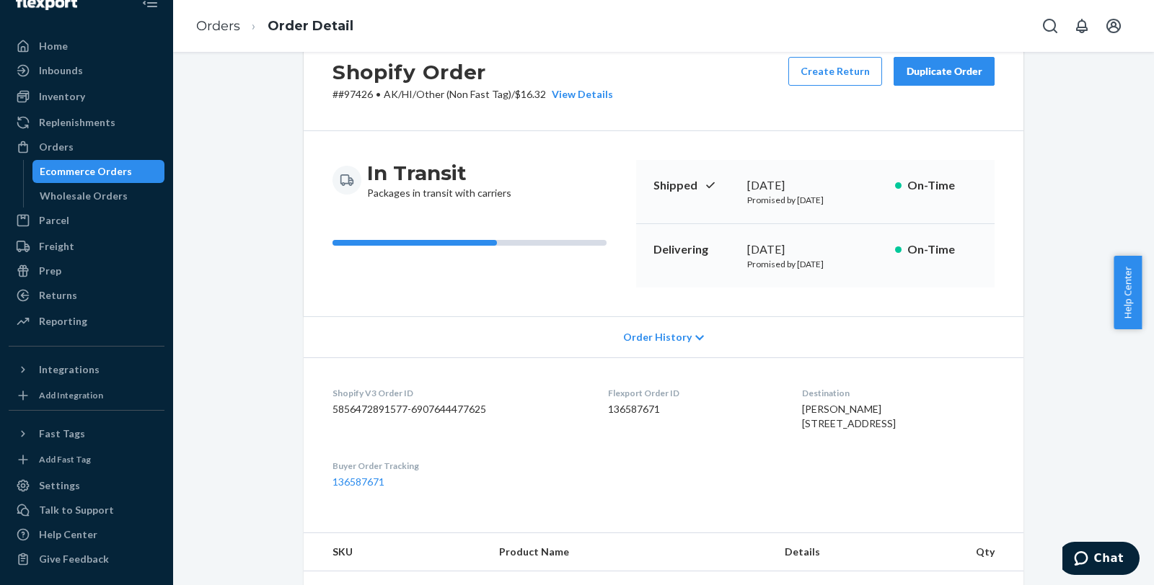
scroll to position [0, 0]
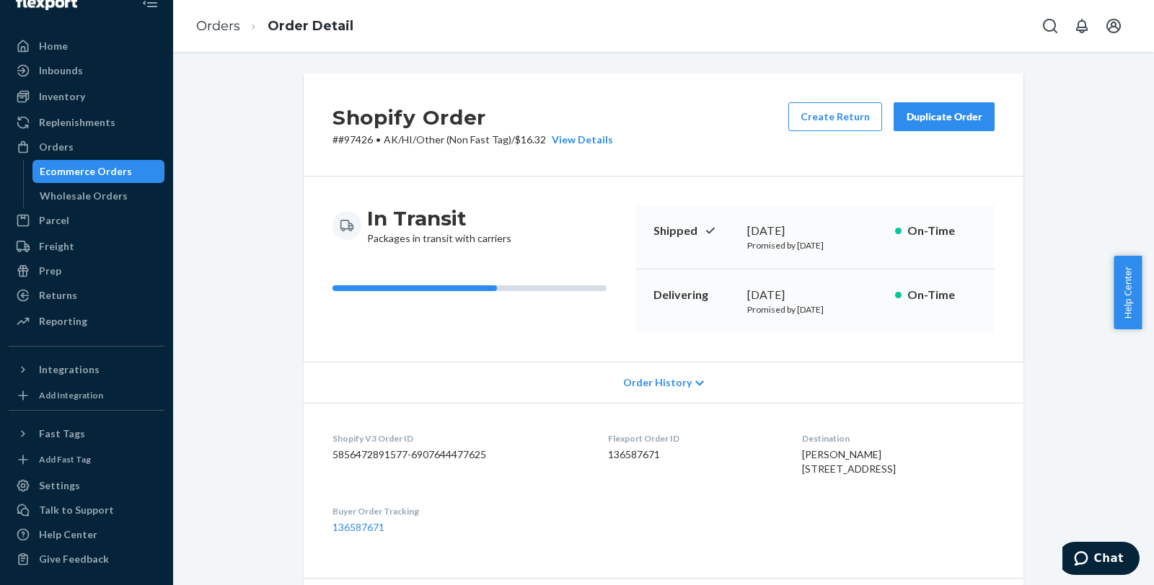
click at [343, 142] on p "# #97426 • AK/HI/Other (Non Fast Tag) / $16.32 View Details" at bounding box center [472, 140] width 280 height 14
copy p "97426"
